Goal: Find specific page/section: Find specific page/section

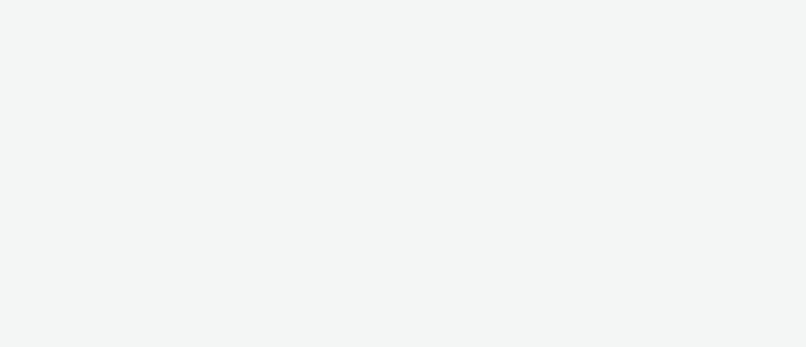
select select "11a7df10-284f-415c-b52a-427acf4c31ae"
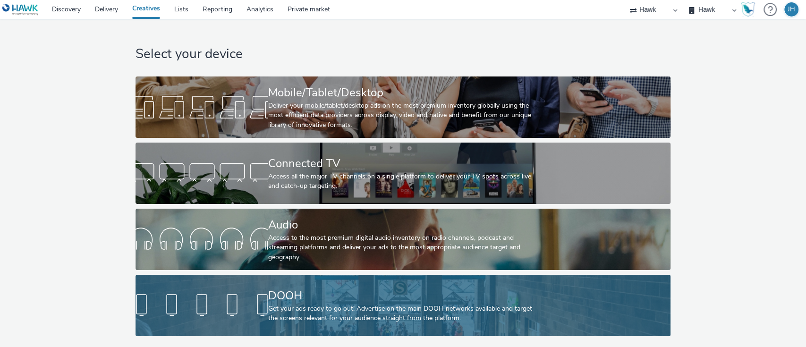
click at [497, 300] on div "DOOH" at bounding box center [401, 296] width 266 height 17
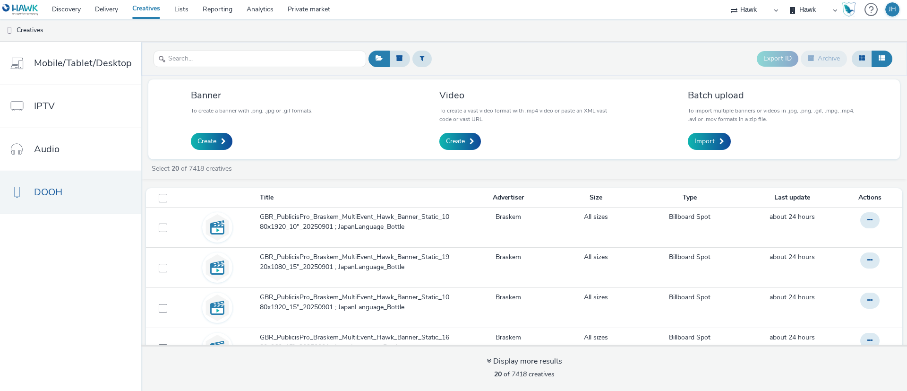
click at [644, 36] on ul "Creatives" at bounding box center [453, 30] width 907 height 23
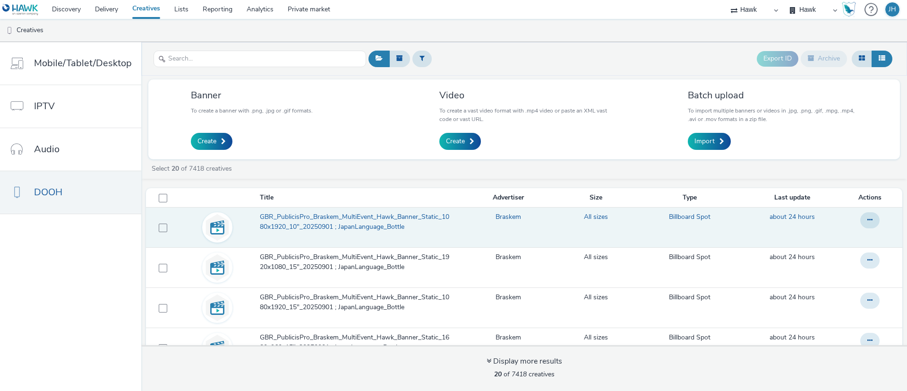
click at [346, 221] on span "GBR_PublicisPro_Braskem_MultiEvent_Hawk_Banner_Static_1080x1920_10"_20250901 ; …" at bounding box center [358, 221] width 197 height 19
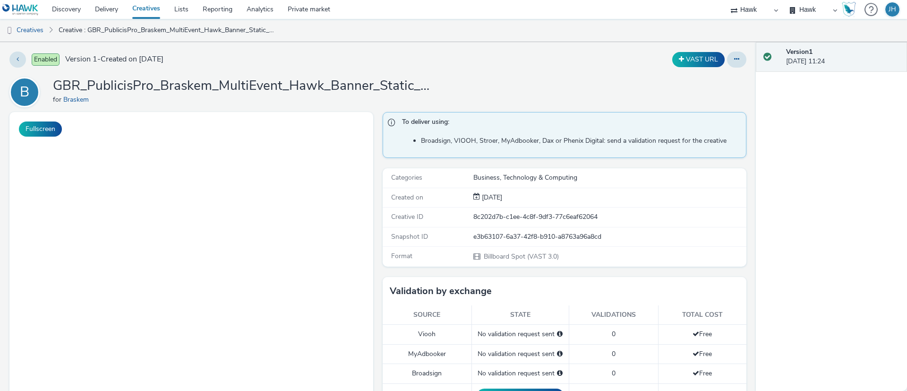
click at [150, 9] on link "Creatives" at bounding box center [146, 9] width 42 height 19
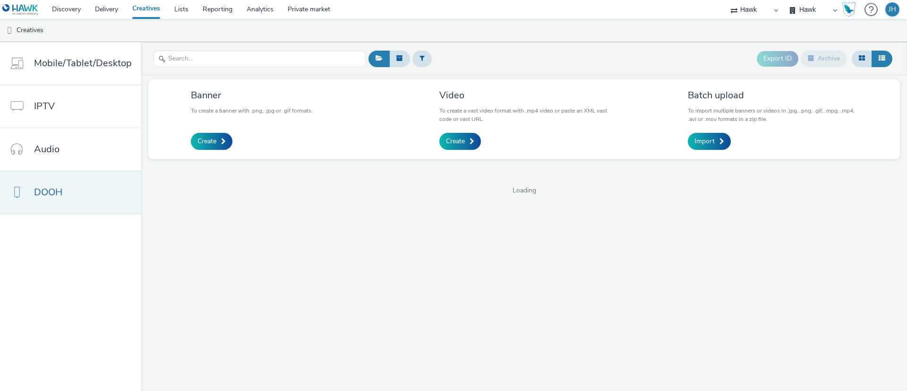
click at [75, 200] on link "DOOH" at bounding box center [70, 192] width 141 height 43
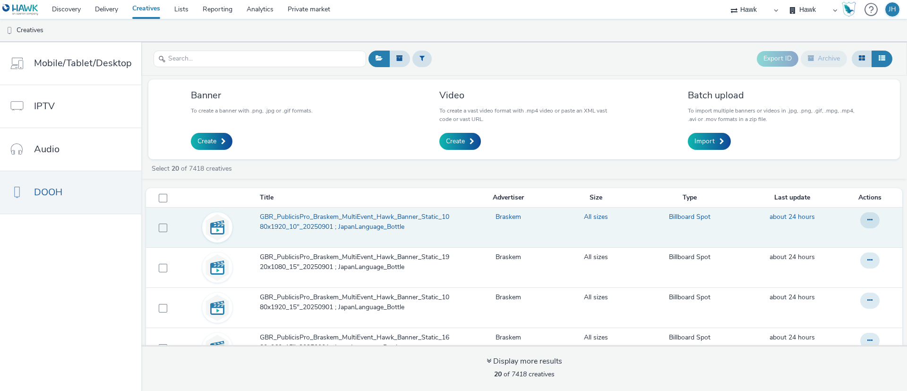
scroll to position [71, 0]
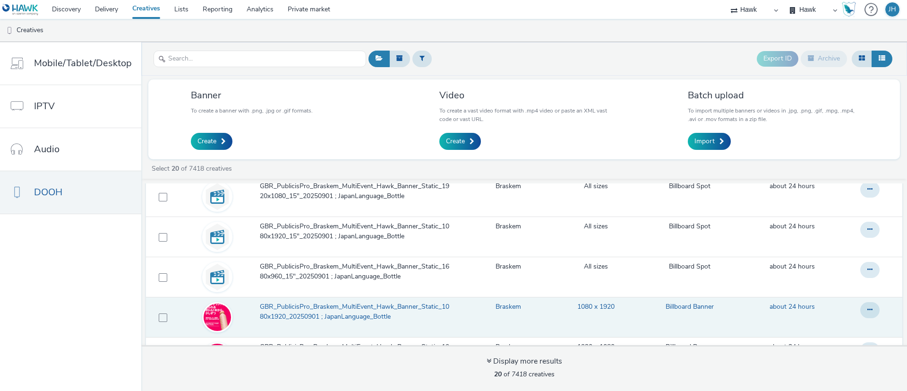
click at [352, 308] on span "GBR_PublicisPro_Braskem_MultiEvent_Hawk_Banner_Static_1080x1920_20250901 ; Japa…" at bounding box center [358, 311] width 197 height 19
